Goal: Task Accomplishment & Management: Use online tool/utility

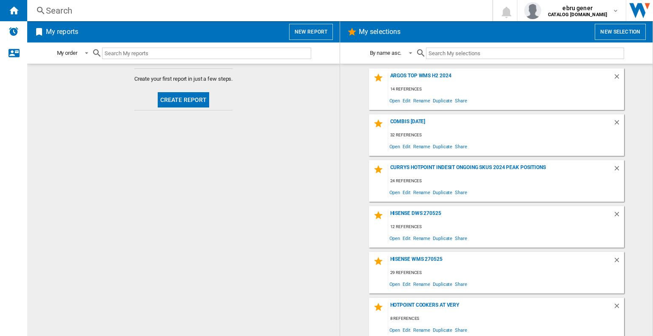
click at [125, 10] on div "Search" at bounding box center [258, 11] width 424 height 12
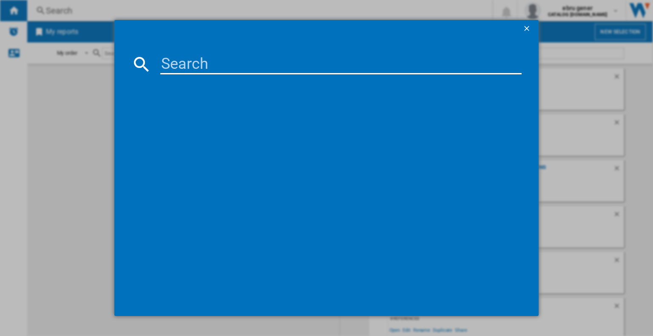
click at [209, 57] on input at bounding box center [340, 64] width 361 height 20
paste input "IN2FE13DT9WUK"
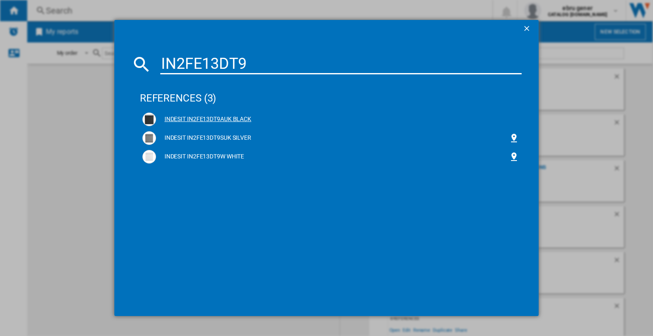
type input "IN2FE13DT9"
click at [514, 119] on ng-md-icon at bounding box center [514, 119] width 10 height 10
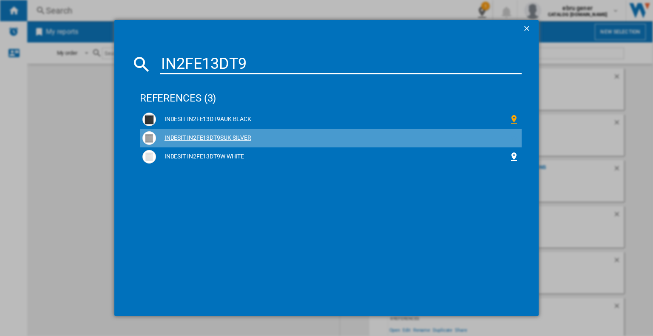
click at [514, 139] on ng-md-icon at bounding box center [514, 138] width 10 height 10
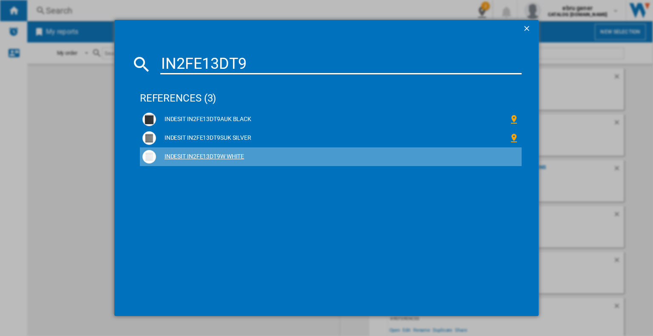
click at [513, 154] on ng-md-icon at bounding box center [514, 157] width 10 height 10
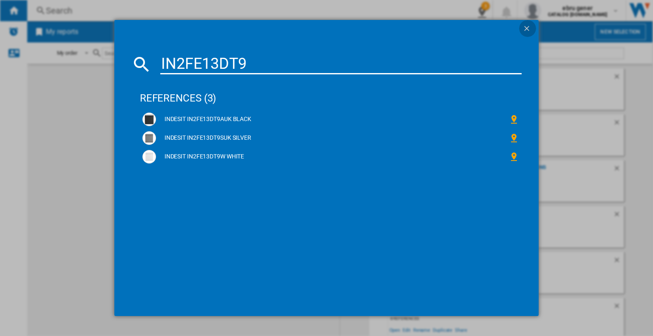
click at [529, 26] on ng-md-icon "getI18NText('BUTTONS.CLOSE_DIALOG')" at bounding box center [527, 29] width 10 height 10
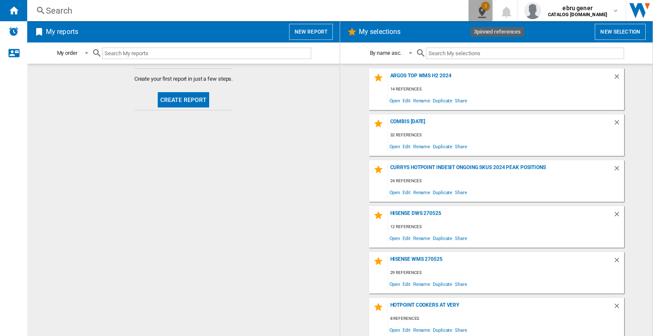
click at [490, 4] on div "3" at bounding box center [485, 6] width 8 height 8
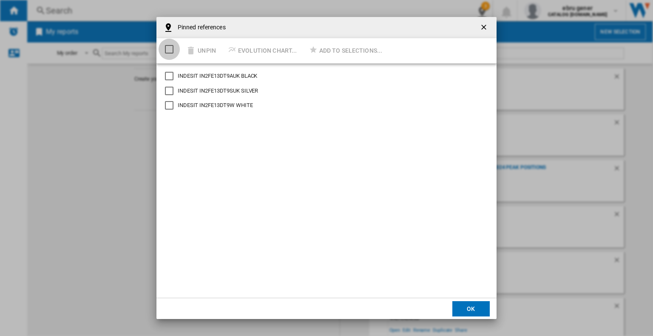
click at [170, 50] on div "Select/deselect all" at bounding box center [169, 49] width 8 height 8
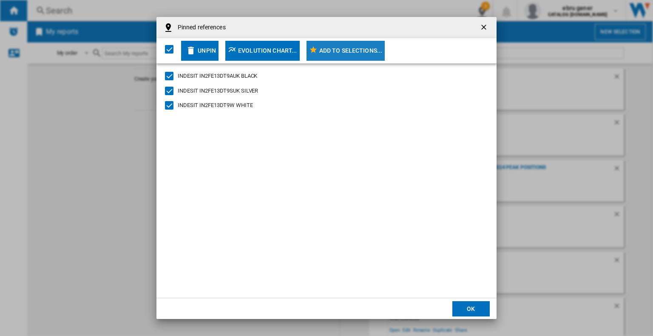
click at [343, 43] on div "Add to selections..." at bounding box center [350, 50] width 63 height 15
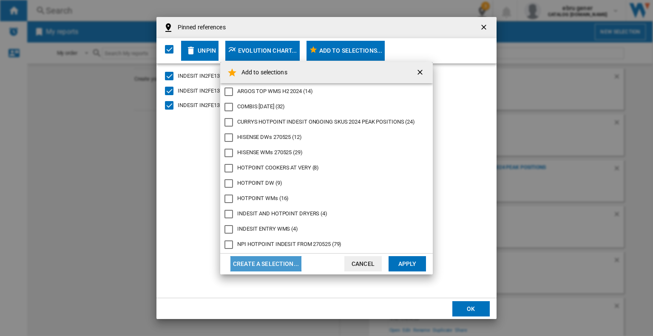
click at [259, 262] on button "Create a selection..." at bounding box center [265, 263] width 71 height 15
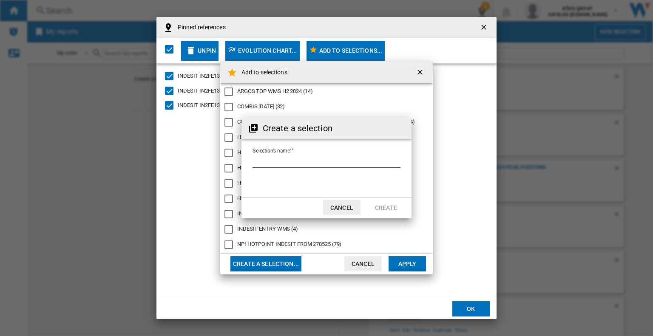
click at [325, 161] on input "Selection's name'" at bounding box center [326, 162] width 148 height 13
type input "**********"
click at [393, 209] on button "Create" at bounding box center [385, 207] width 37 height 15
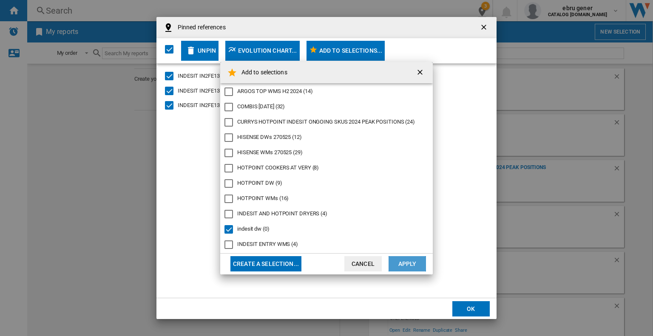
click at [413, 263] on button "Apply" at bounding box center [406, 263] width 37 height 15
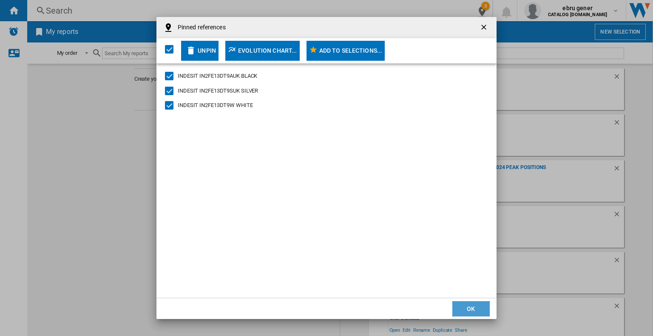
click at [464, 306] on button "OK" at bounding box center [470, 308] width 37 height 15
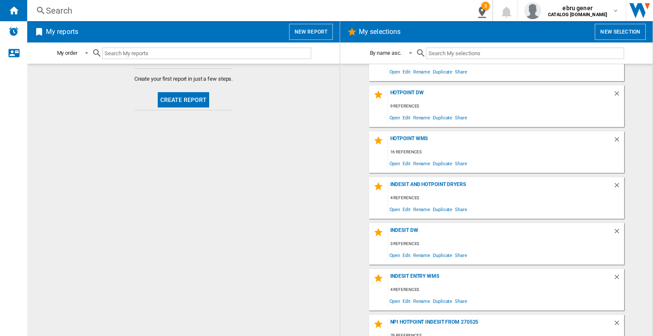
scroll to position [258, 0]
click at [407, 229] on div "indesit dw" at bounding box center [500, 233] width 225 height 11
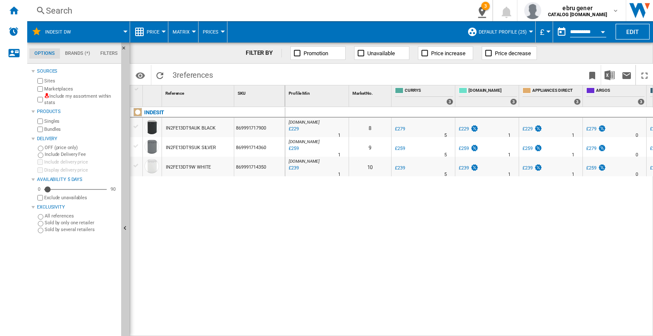
click at [147, 31] on span "Price" at bounding box center [153, 32] width 13 height 6
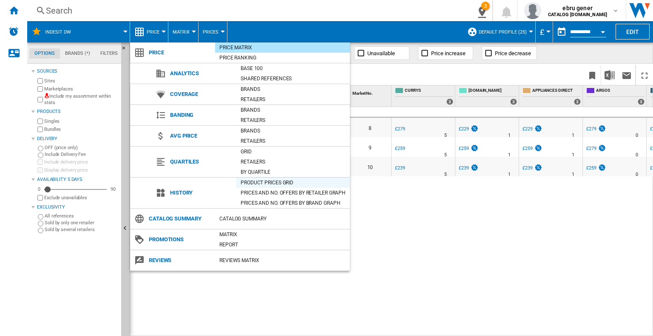
click at [258, 185] on div "Product prices grid" at bounding box center [292, 182] width 113 height 8
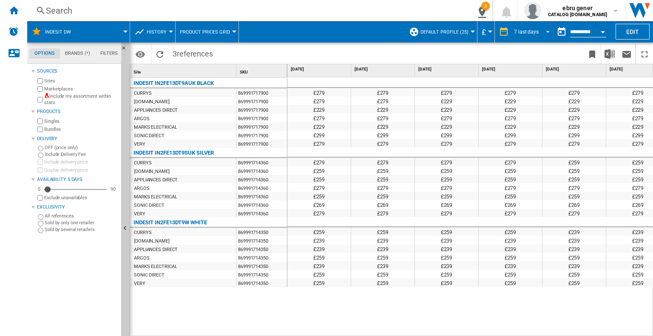
click at [544, 28] on span "REPORTS.WIZARD.STEPS.REPORT.STEPS.REPORT_OPTIONS.PERIOD: 7 last days" at bounding box center [545, 31] width 10 height 8
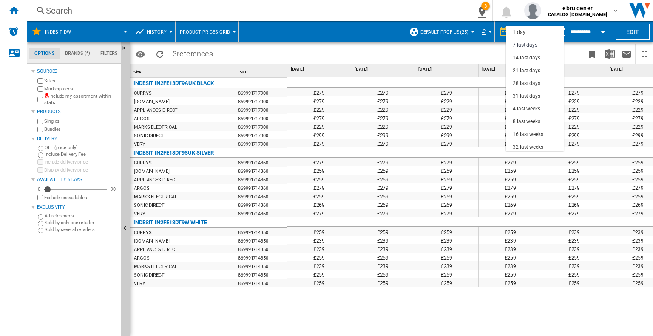
scroll to position [12, 0]
click at [534, 119] on div "16 last weeks" at bounding box center [527, 122] width 31 height 7
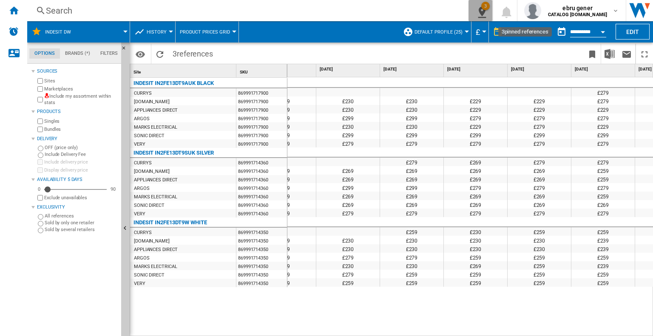
click at [485, 9] on ng-md-icon "3\a pinned references" at bounding box center [480, 11] width 10 height 11
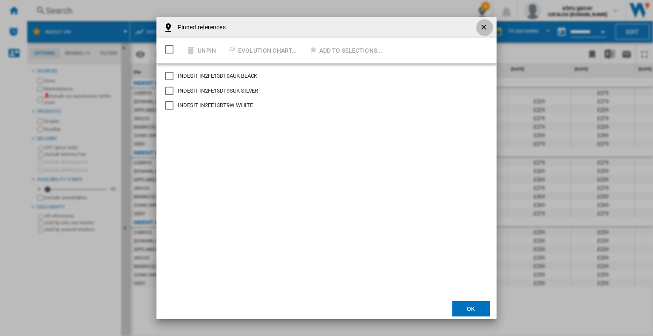
click at [481, 30] on ng-md-icon "getI18NText('BUTTONS.CLOSE_DIALOG')" at bounding box center [484, 28] width 10 height 10
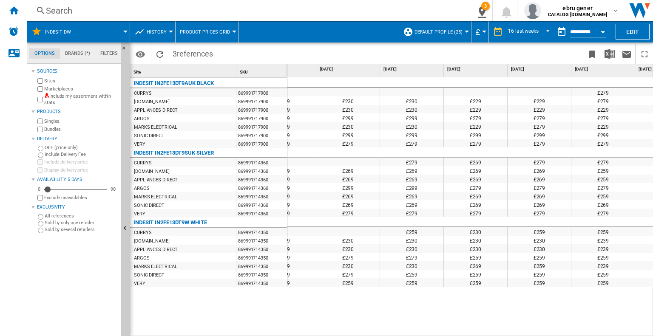
click at [131, 13] on div "Search" at bounding box center [246, 11] width 400 height 12
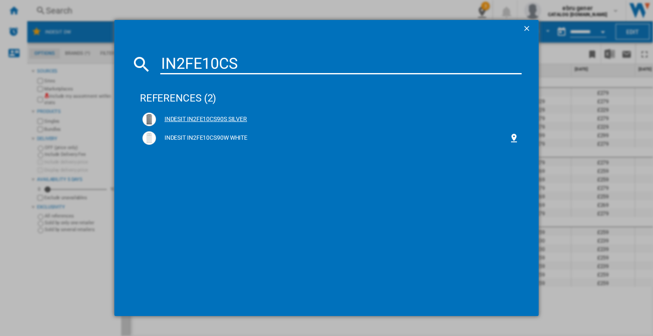
type input "IN2FE10CS"
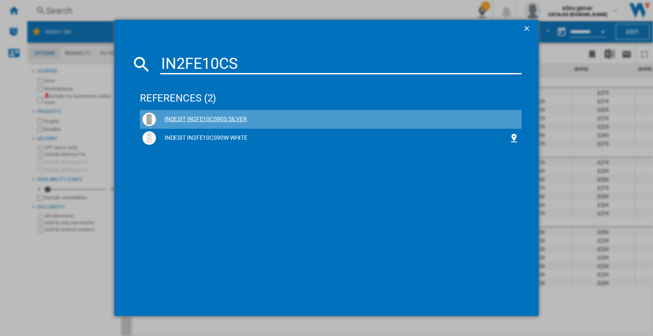
click at [515, 119] on ng-md-icon at bounding box center [514, 119] width 10 height 10
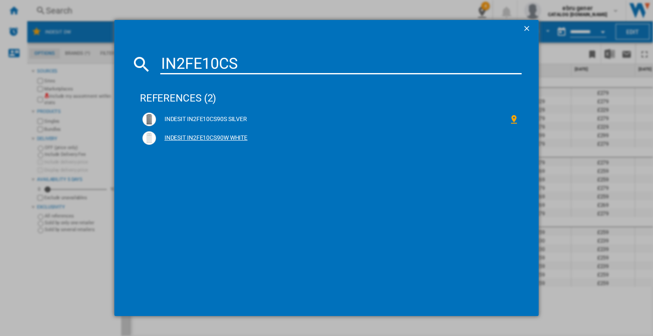
click at [514, 135] on ng-md-icon at bounding box center [514, 138] width 10 height 10
click at [529, 25] on ng-md-icon "getI18NText('BUTTONS.CLOSE_DIALOG')" at bounding box center [527, 29] width 10 height 10
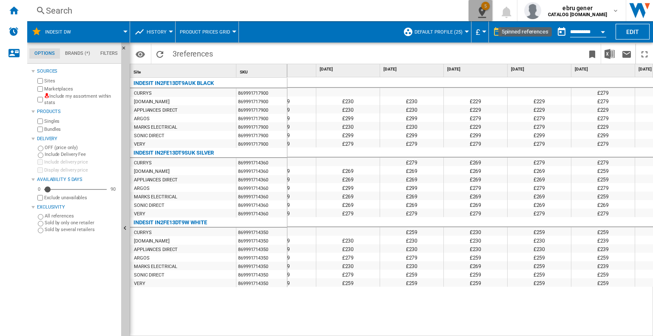
click at [490, 8] on div "5" at bounding box center [485, 6] width 8 height 8
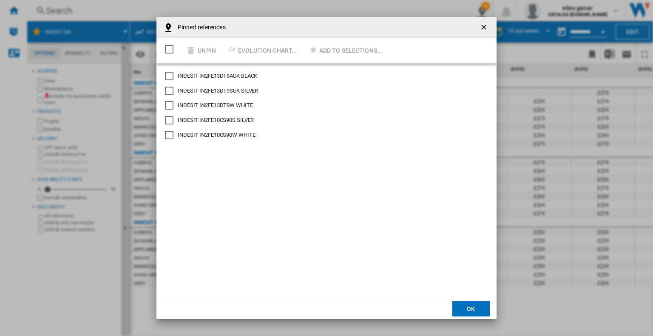
click at [165, 45] on div "Select/deselect all" at bounding box center [169, 49] width 8 height 8
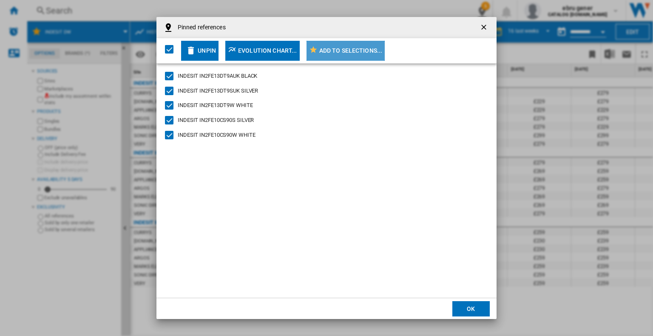
click at [323, 50] on div "Add to selections..." at bounding box center [350, 50] width 63 height 15
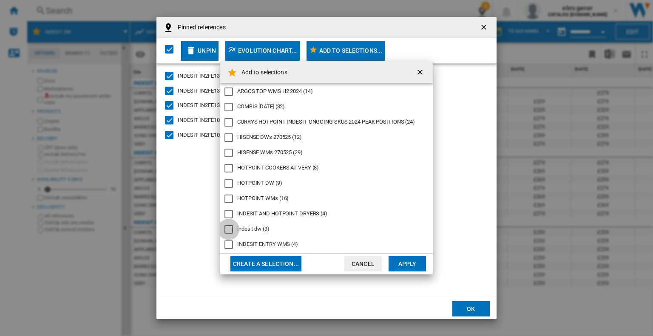
click at [227, 226] on div "indesit dw" at bounding box center [228, 229] width 8 height 8
click at [401, 267] on button "Apply" at bounding box center [406, 263] width 37 height 15
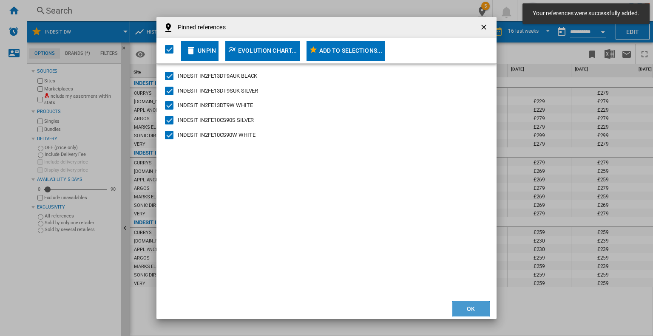
click at [470, 302] on button "OK" at bounding box center [470, 308] width 37 height 15
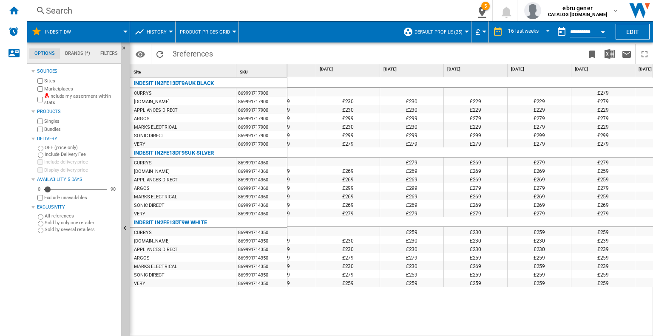
click at [72, 31] on button "indesit dw" at bounding box center [62, 31] width 34 height 21
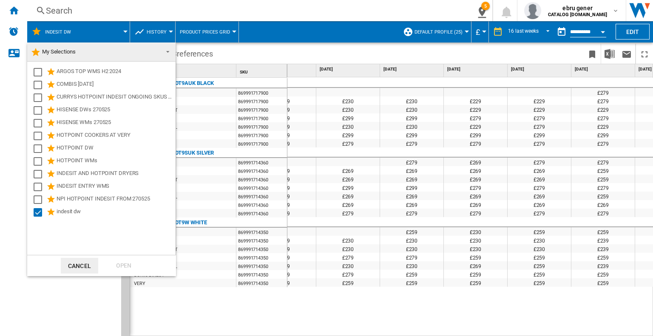
click at [314, 202] on md-backdrop at bounding box center [326, 168] width 653 height 336
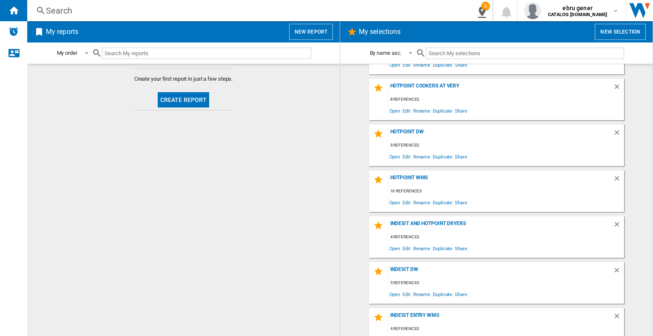
scroll to position [220, 0]
click at [409, 268] on div "indesit dw" at bounding box center [500, 271] width 225 height 11
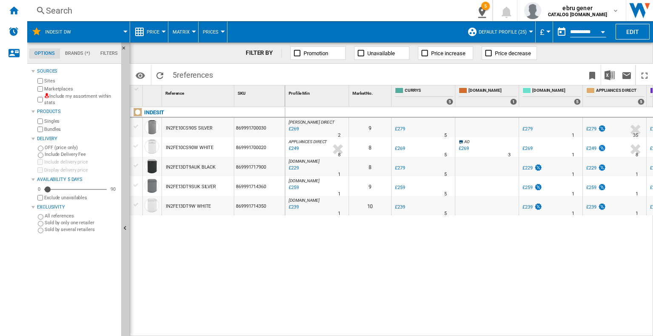
click at [156, 30] on span "Price" at bounding box center [153, 32] width 13 height 6
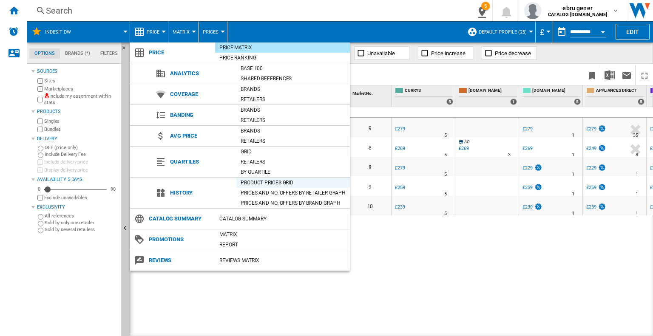
click at [255, 181] on div "Product prices grid" at bounding box center [292, 182] width 113 height 8
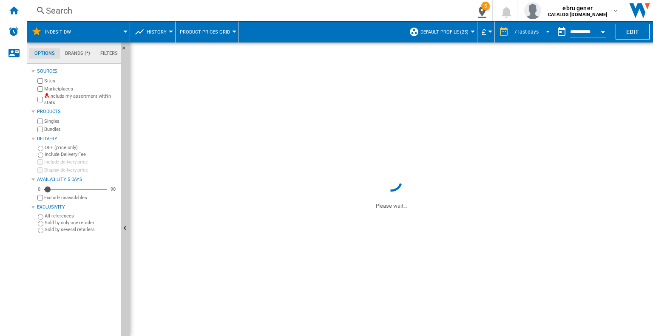
click at [521, 30] on div "7 last days" at bounding box center [526, 32] width 25 height 6
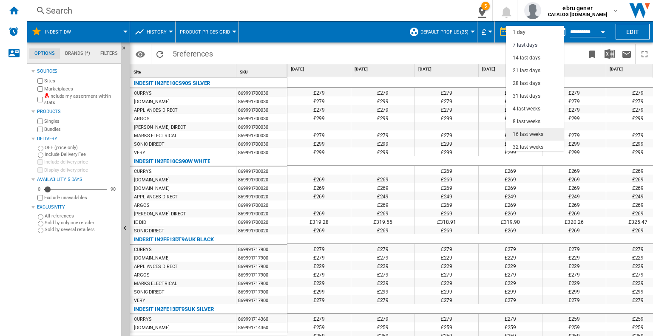
scroll to position [12, 0]
click at [547, 116] on md-option "16 last weeks" at bounding box center [535, 122] width 58 height 13
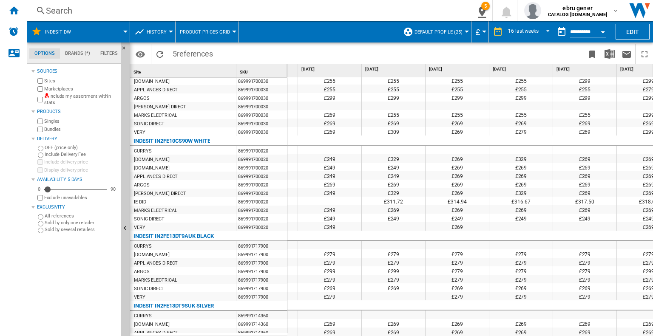
scroll to position [0, 185]
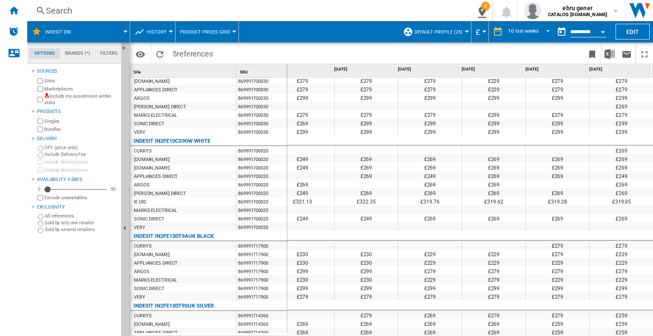
click at [75, 9] on div "Search" at bounding box center [246, 11] width 400 height 12
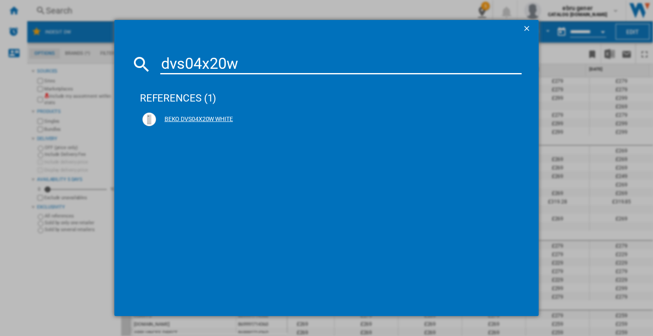
type input "dvs04x20w"
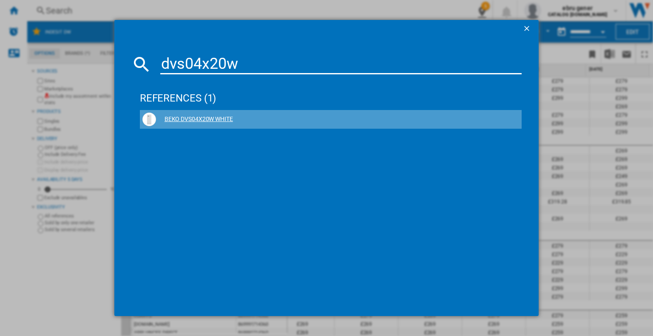
click at [514, 119] on ng-md-icon at bounding box center [514, 119] width 10 height 10
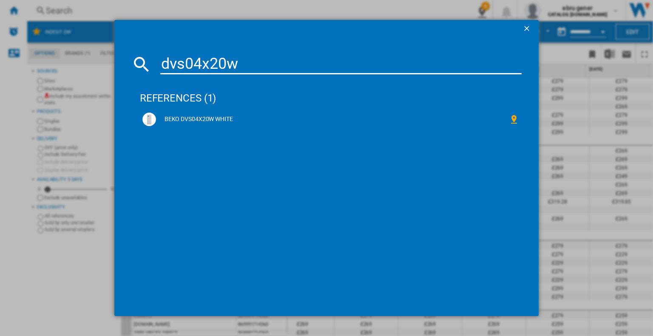
click at [577, 274] on div "dvs04x20w references (1) BEKO DVS04X20W WHITE" at bounding box center [326, 168] width 653 height 336
click at [529, 25] on ng-md-icon "getI18NText('BUTTONS.CLOSE_DIALOG')" at bounding box center [527, 29] width 10 height 10
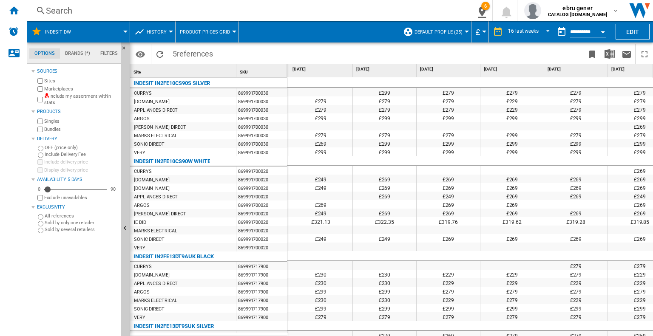
scroll to position [0, 699]
click at [56, 8] on div "Search" at bounding box center [246, 11] width 400 height 12
